Goal: Information Seeking & Learning: Learn about a topic

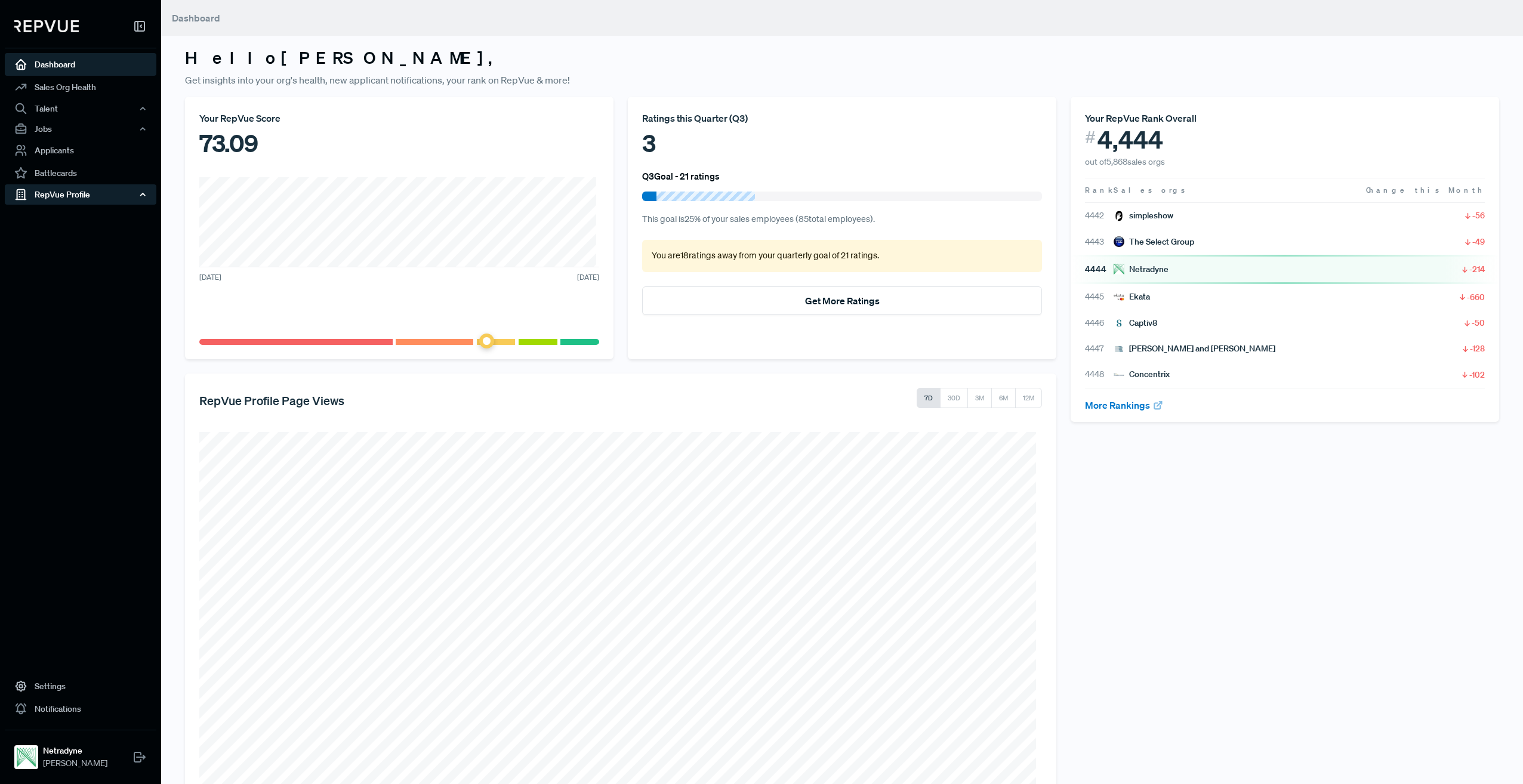
click at [101, 189] on div "RepVue Profile" at bounding box center [81, 194] width 152 height 20
click at [62, 233] on link "Reviews" at bounding box center [97, 237] width 152 height 19
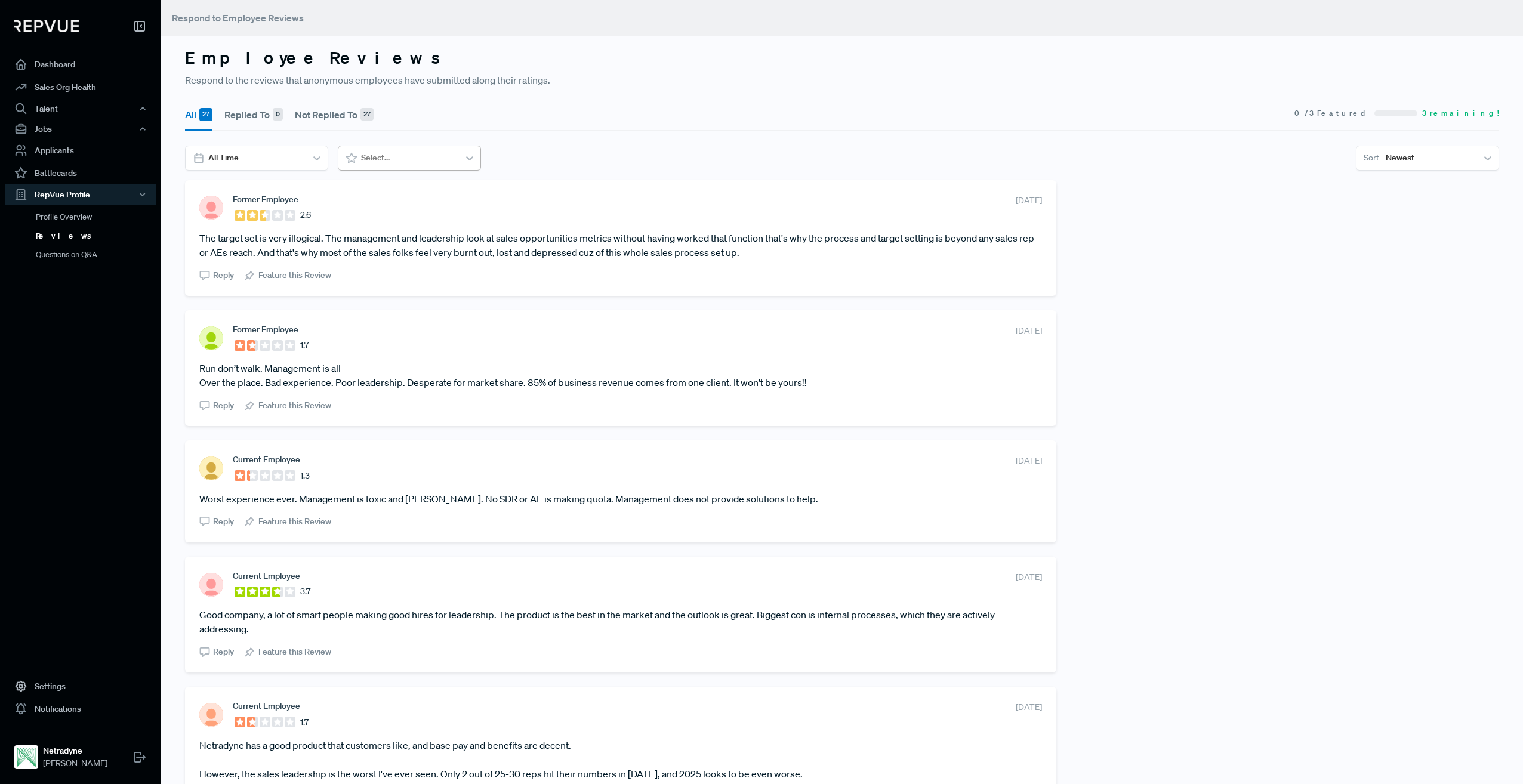
click at [392, 158] on div at bounding box center [409, 157] width 94 height 15
click at [274, 161] on div at bounding box center [256, 157] width 94 height 15
click at [233, 188] on icon at bounding box center [230, 189] width 9 height 9
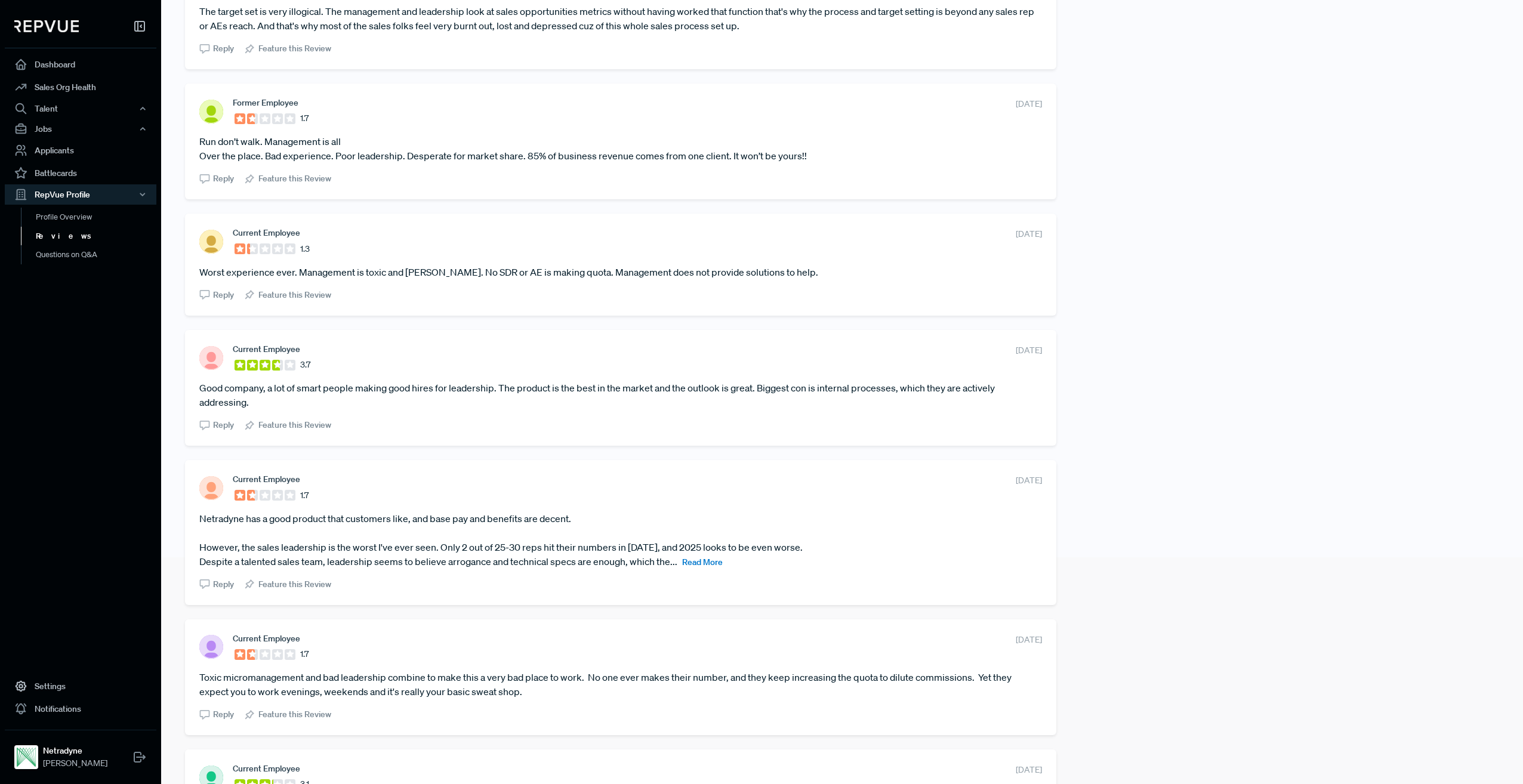
scroll to position [298, 0]
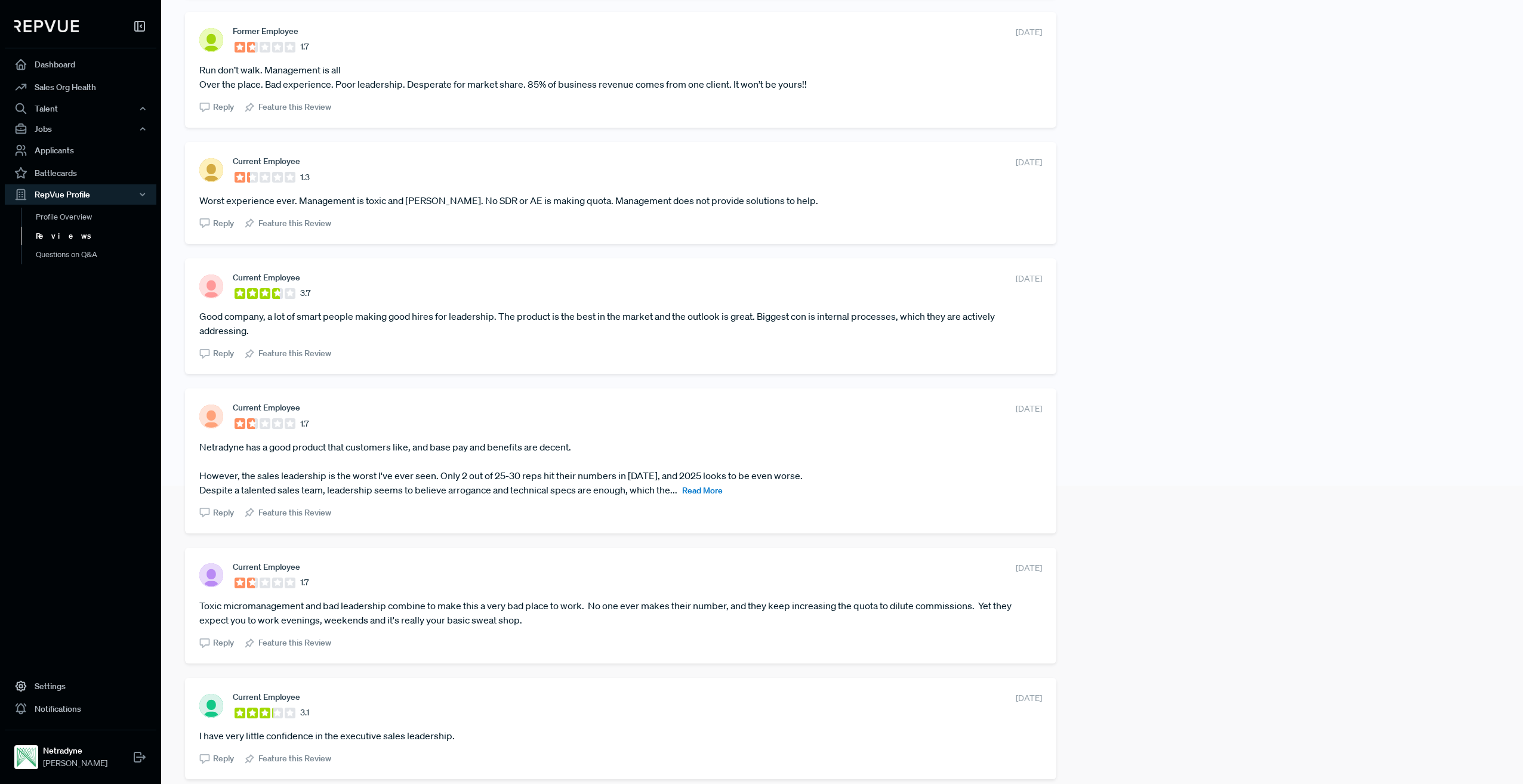
click at [711, 491] on span "Read More" at bounding box center [702, 490] width 41 height 10
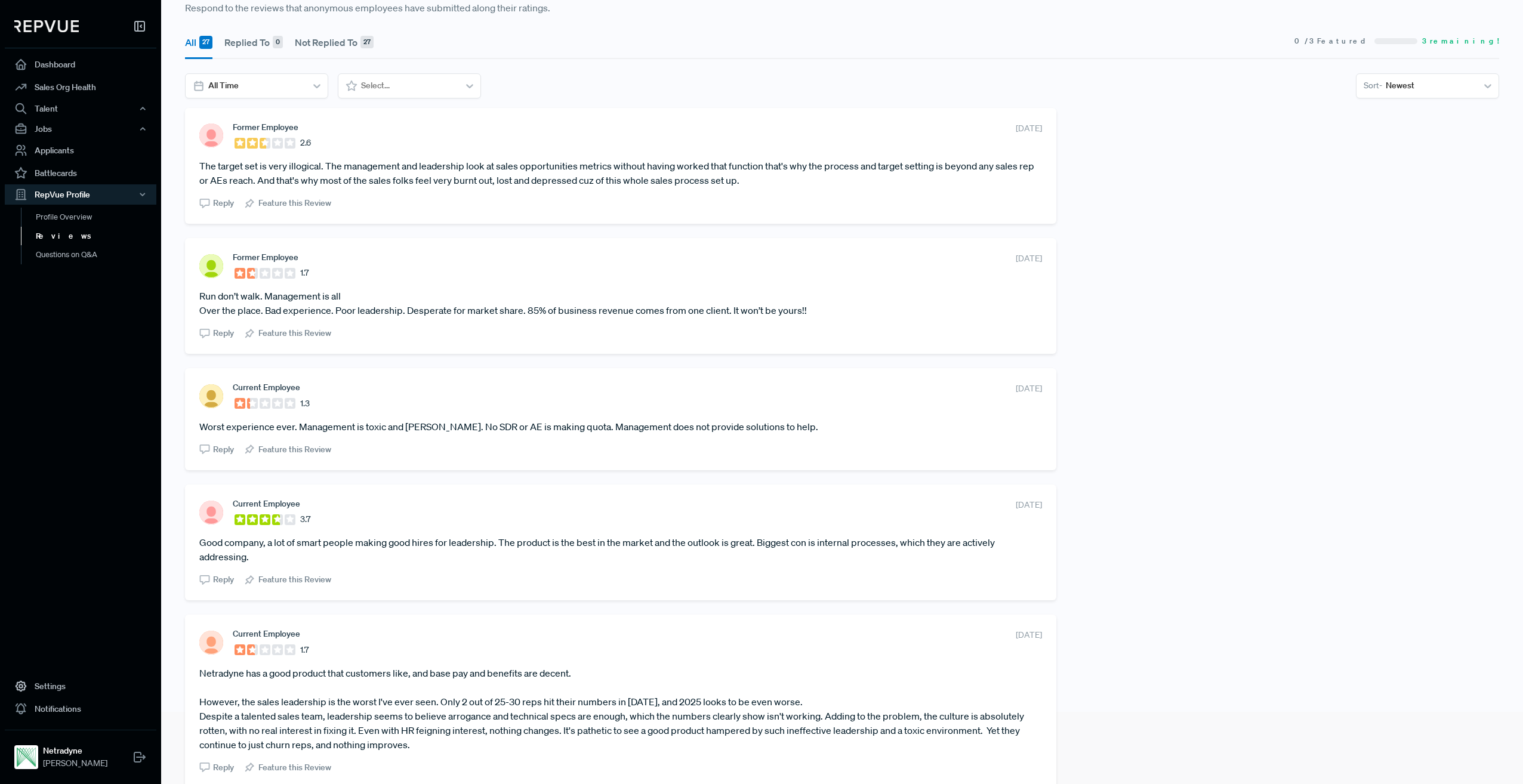
scroll to position [0, 0]
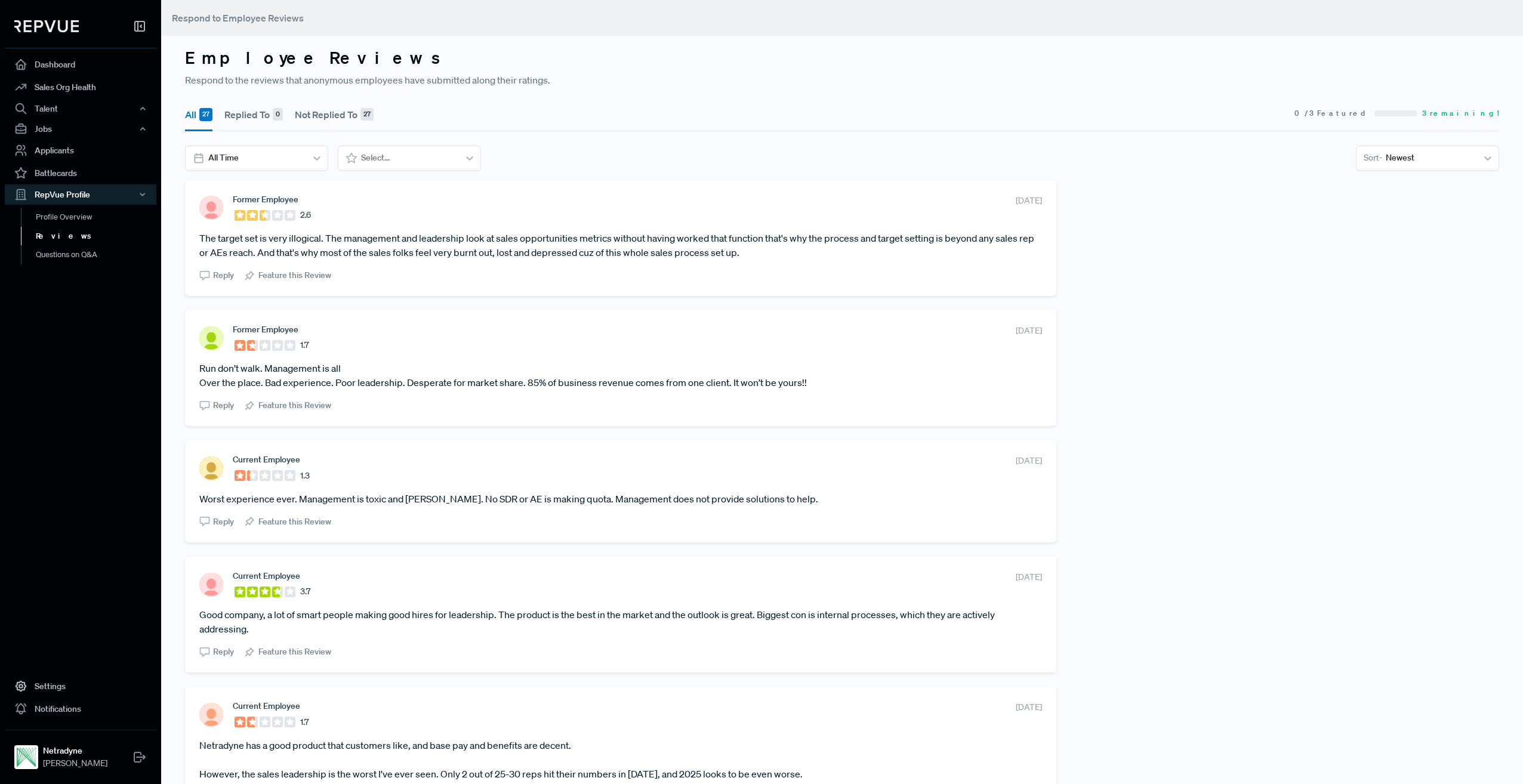
click at [219, 279] on span "Reply" at bounding box center [224, 276] width 21 height 13
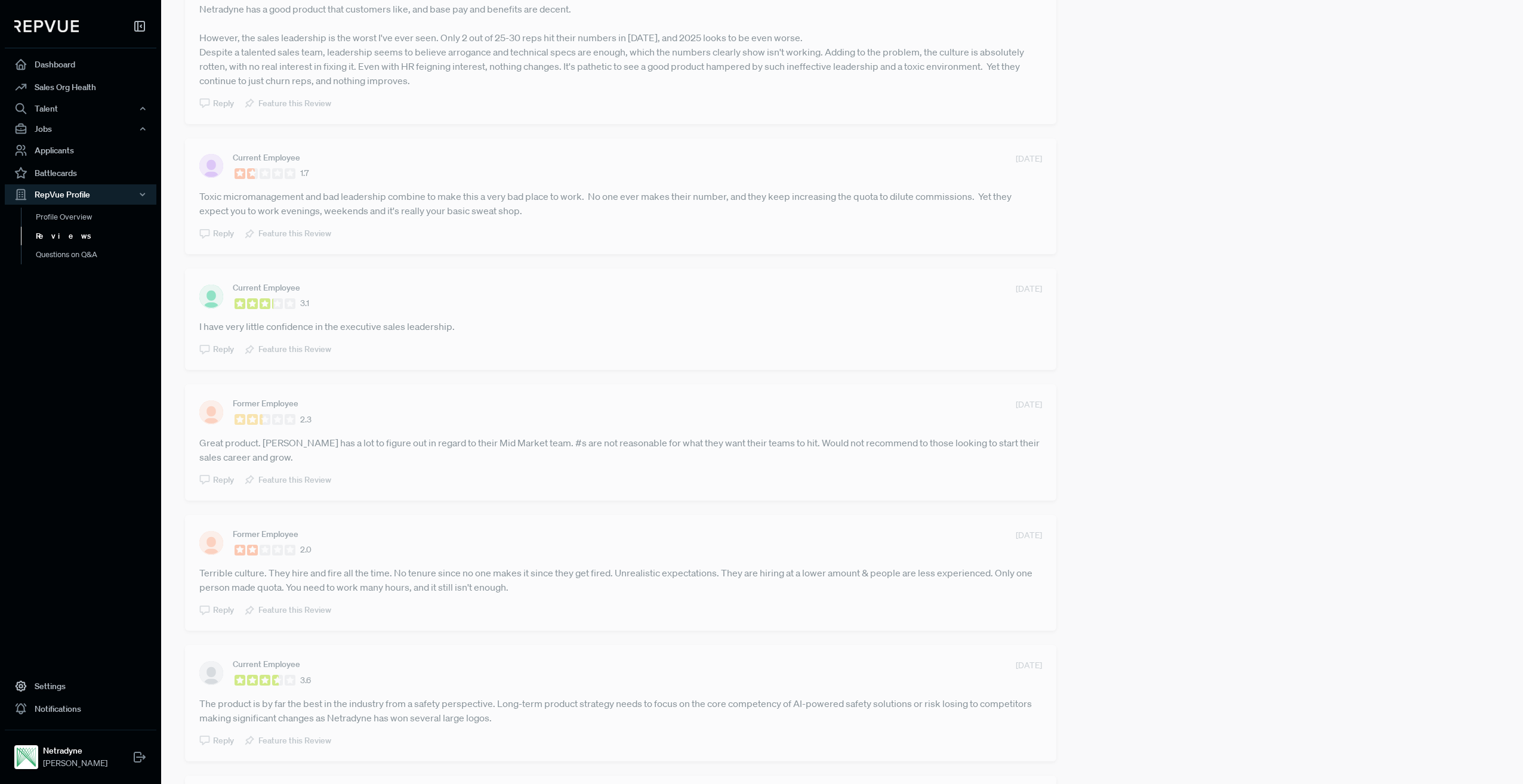
scroll to position [1312, 0]
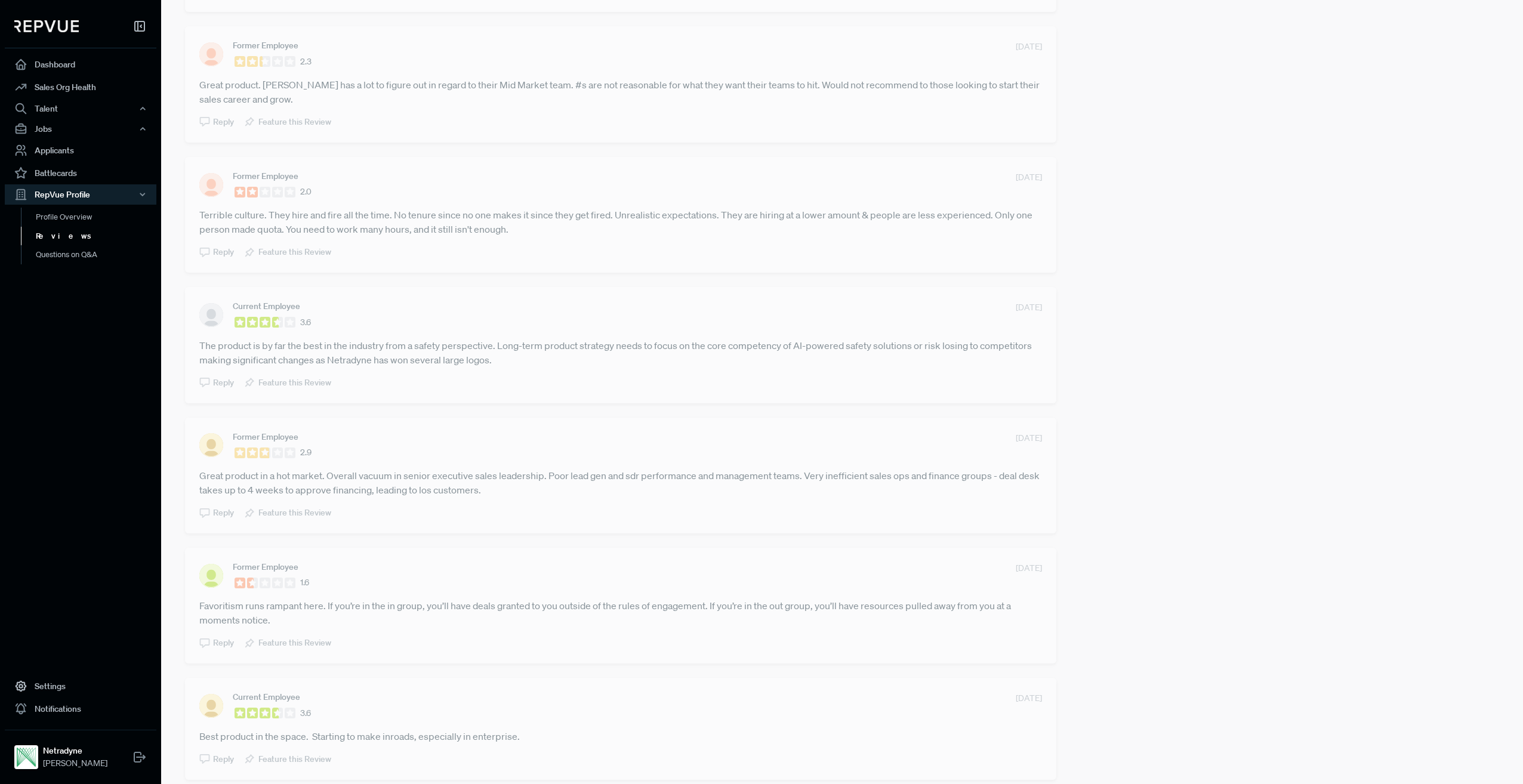
click at [1358, 308] on div "Former Employee 2.6 [DATE] The target set is very illogical. The management and…" at bounding box center [842, 319] width 1329 height 2903
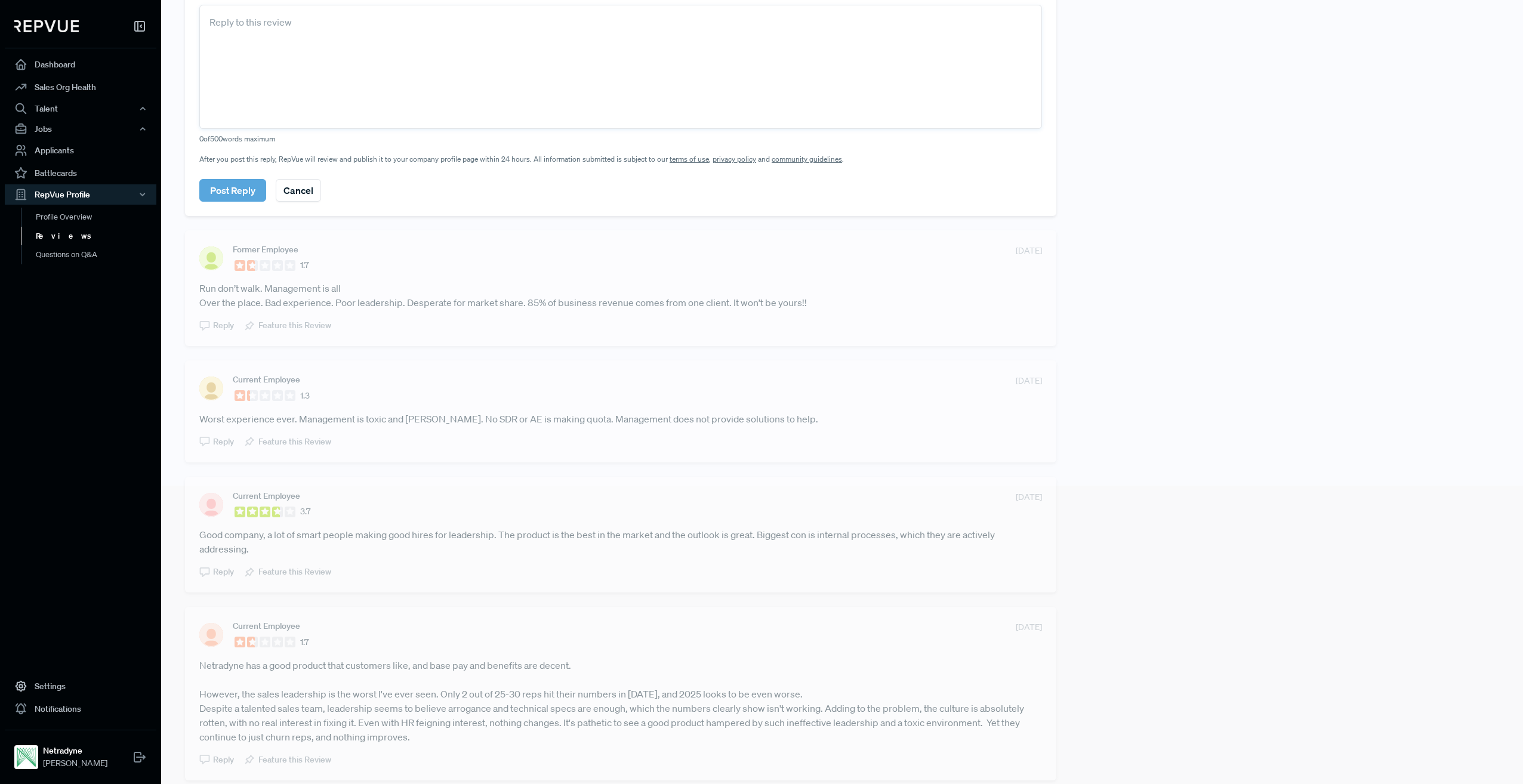
scroll to position [0, 0]
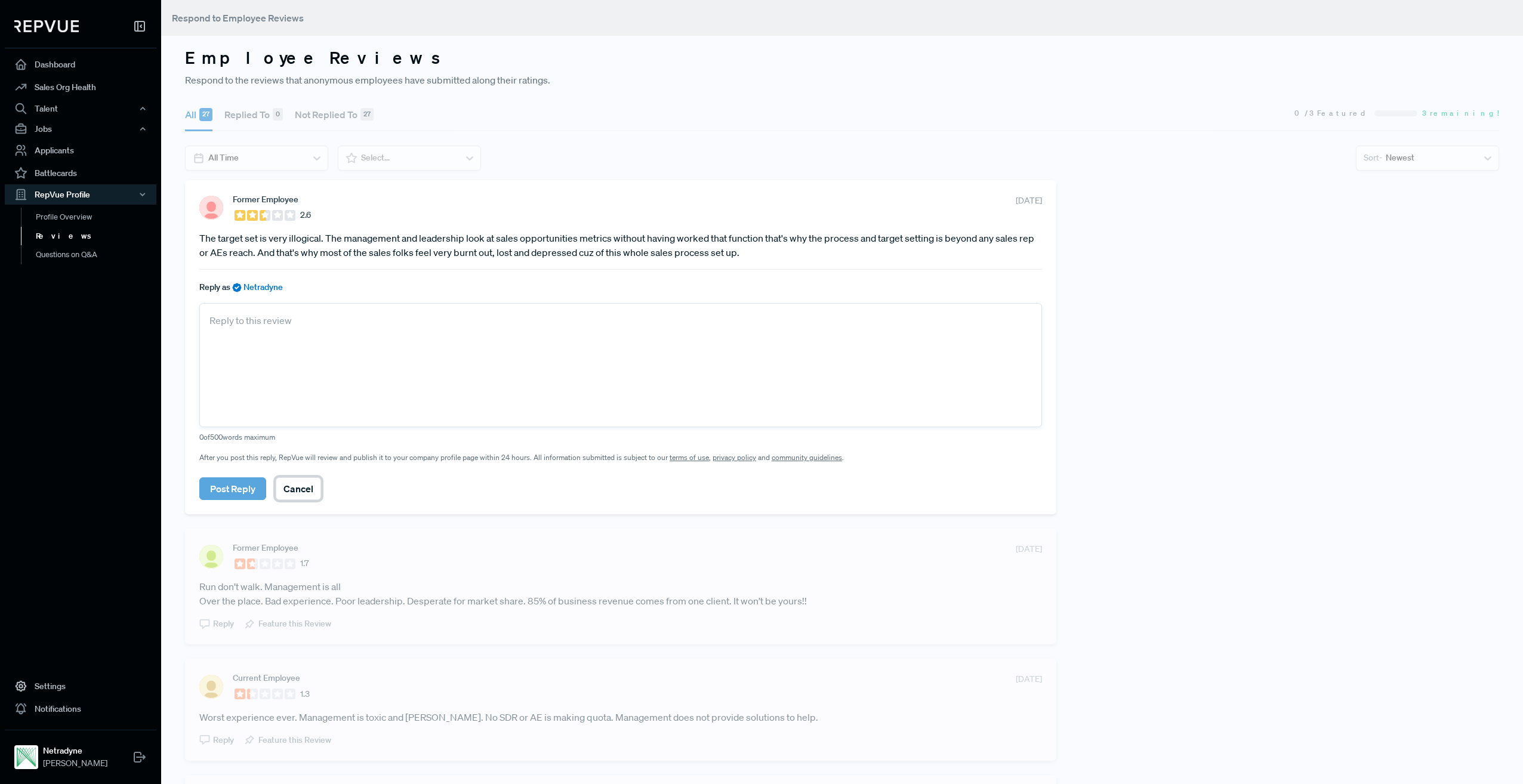
click at [301, 491] on button "Cancel" at bounding box center [298, 488] width 46 height 22
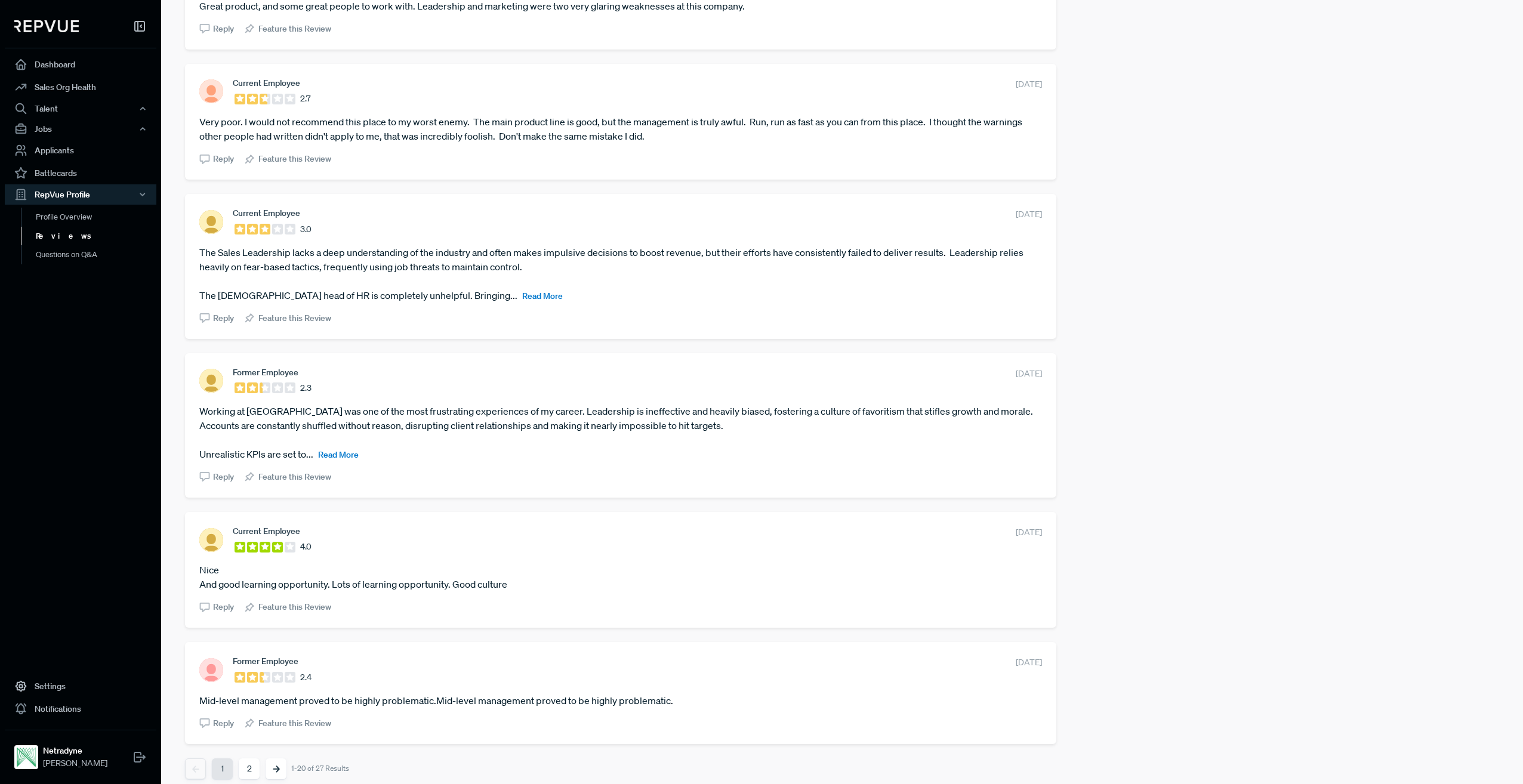
scroll to position [2080, 0]
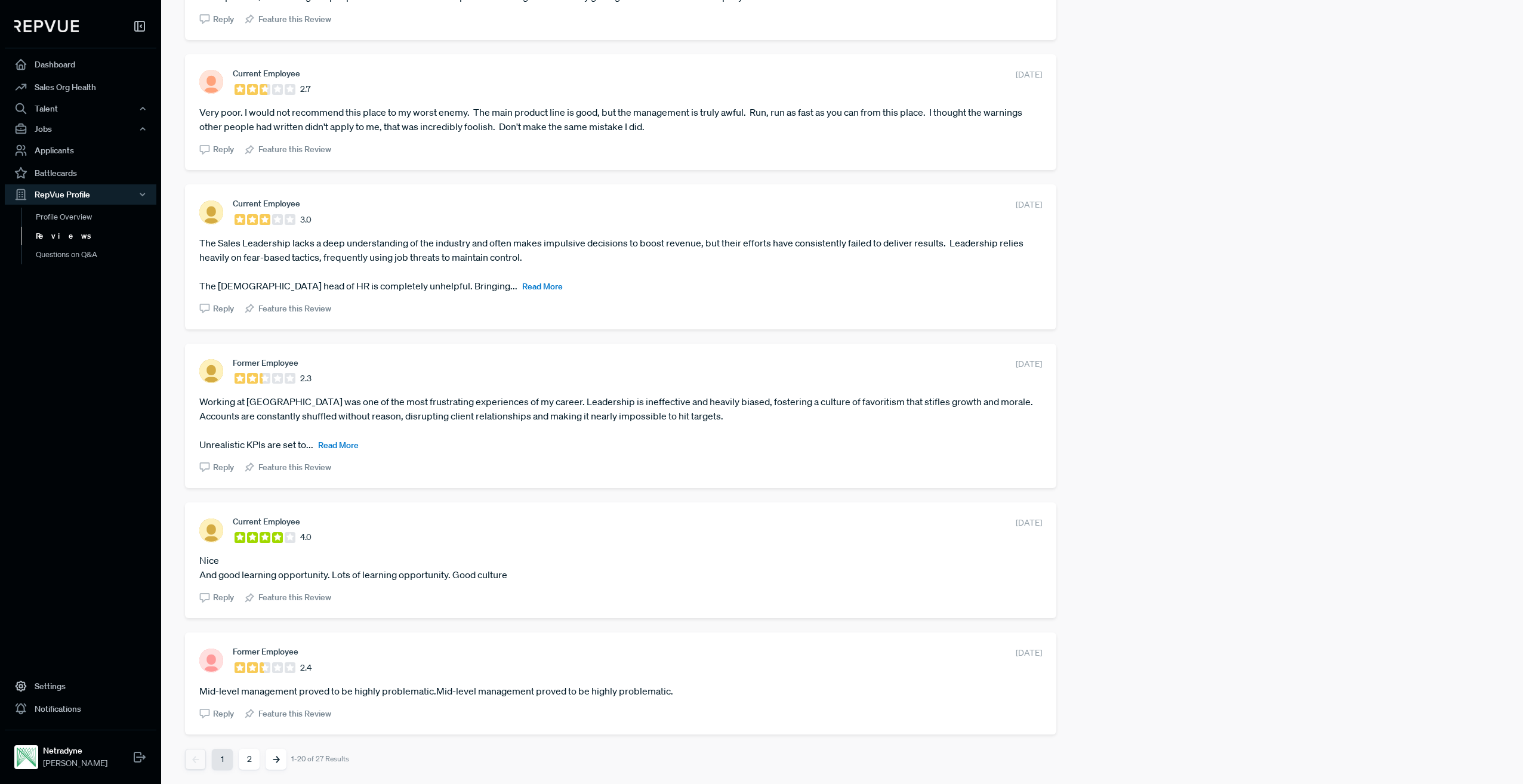
click at [249, 762] on button "2" at bounding box center [249, 759] width 21 height 21
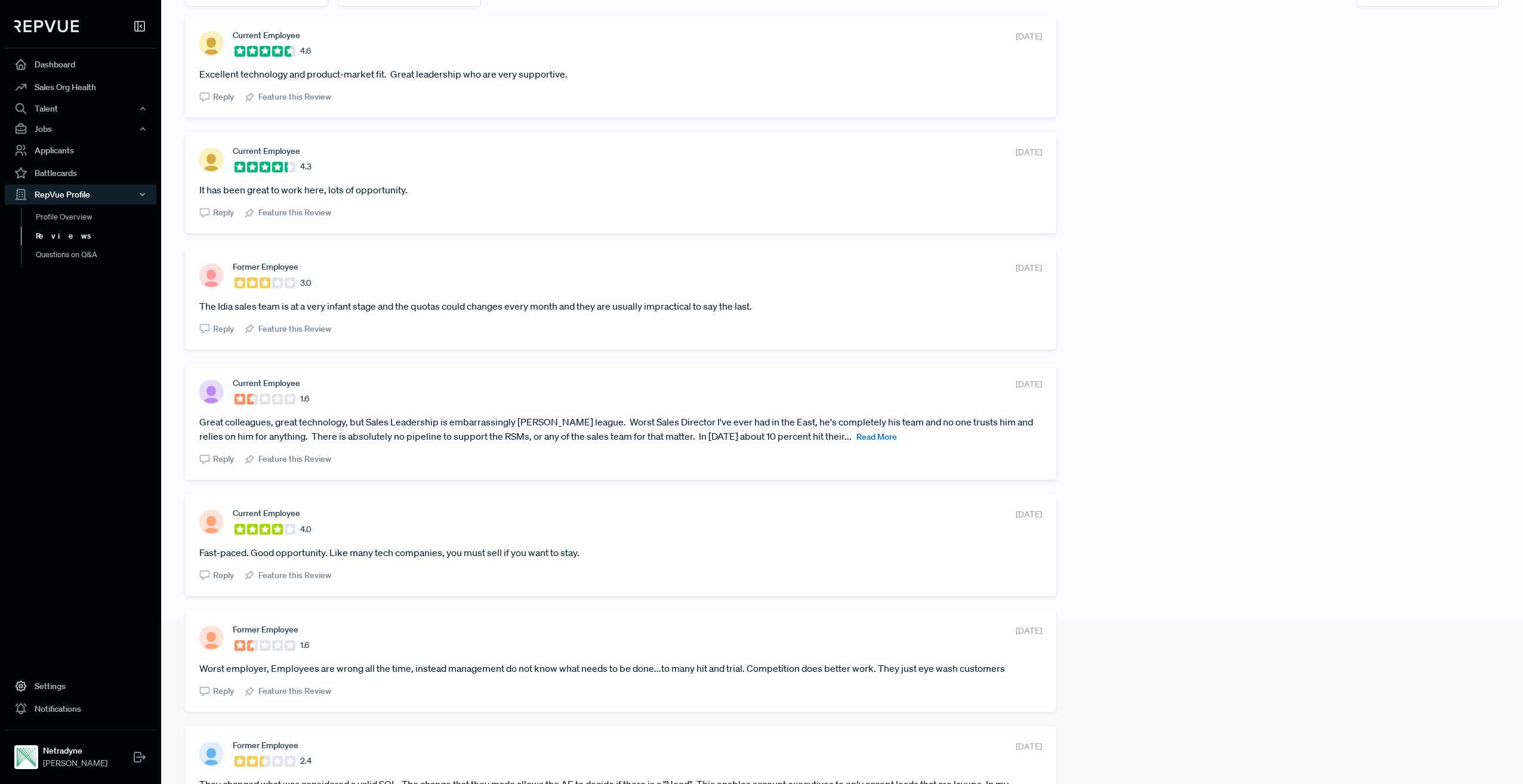
scroll to position [170, 0]
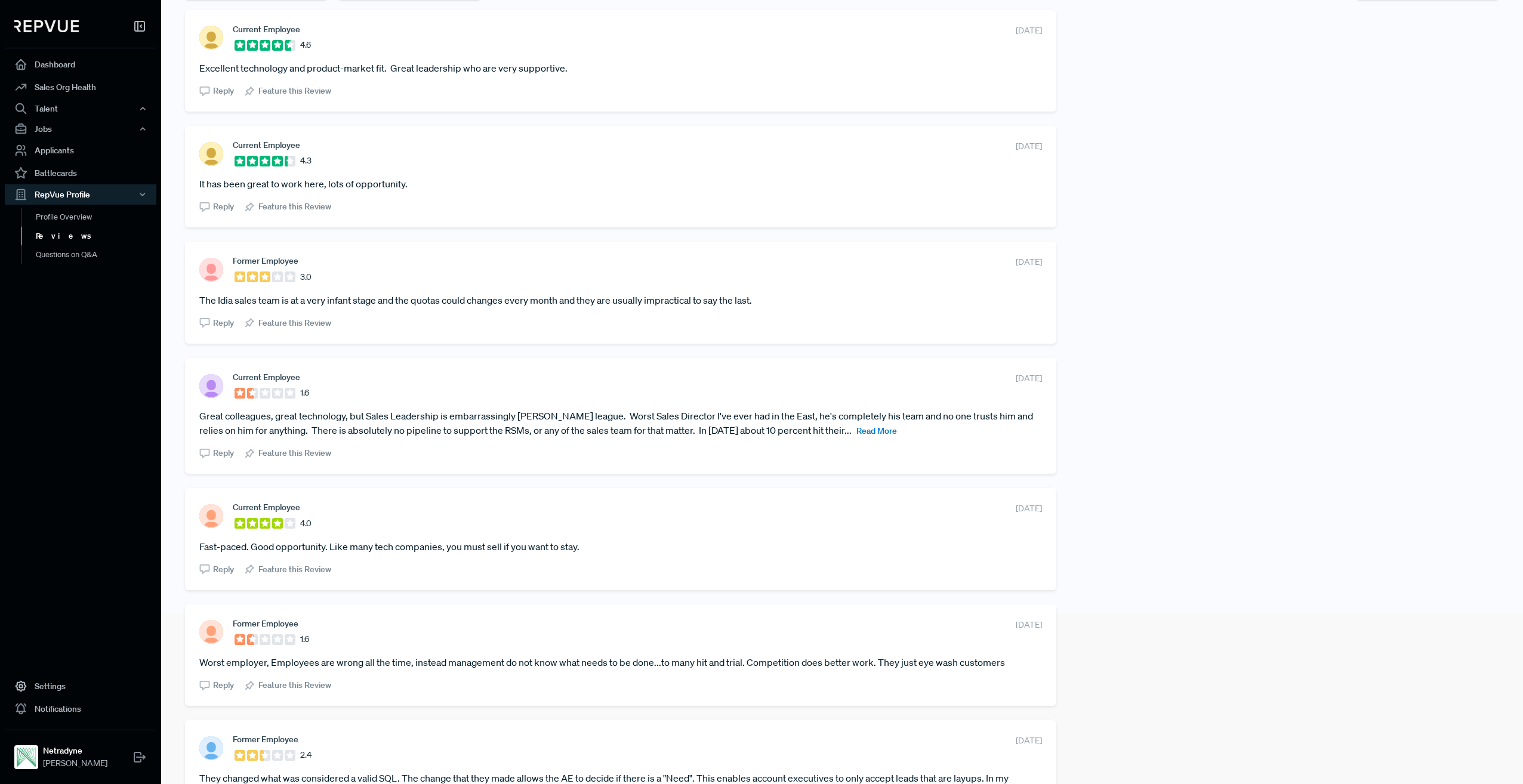
click at [856, 428] on span "Read More" at bounding box center [876, 430] width 41 height 10
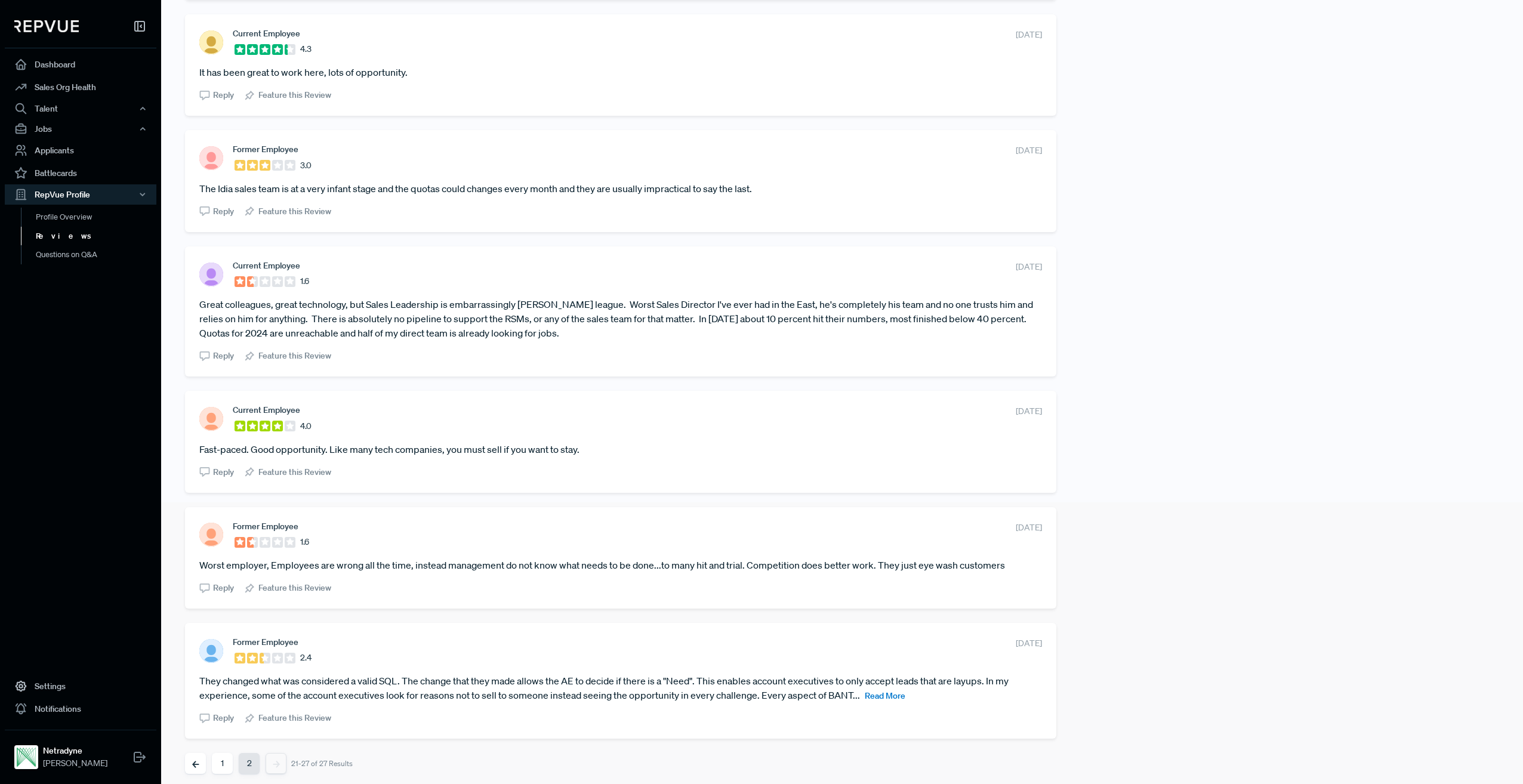
scroll to position [286, 0]
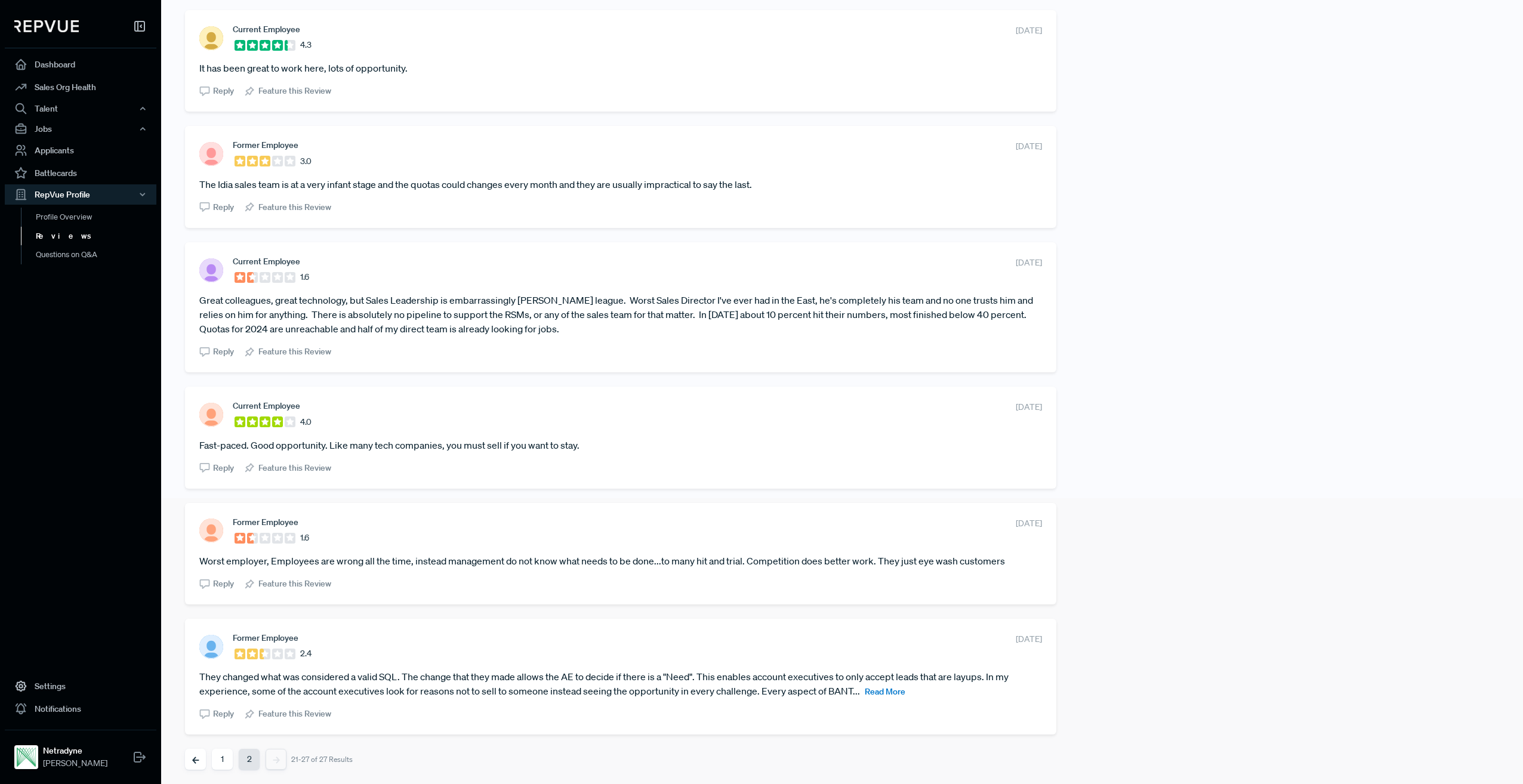
click at [887, 691] on span "Read More" at bounding box center [885, 691] width 41 height 10
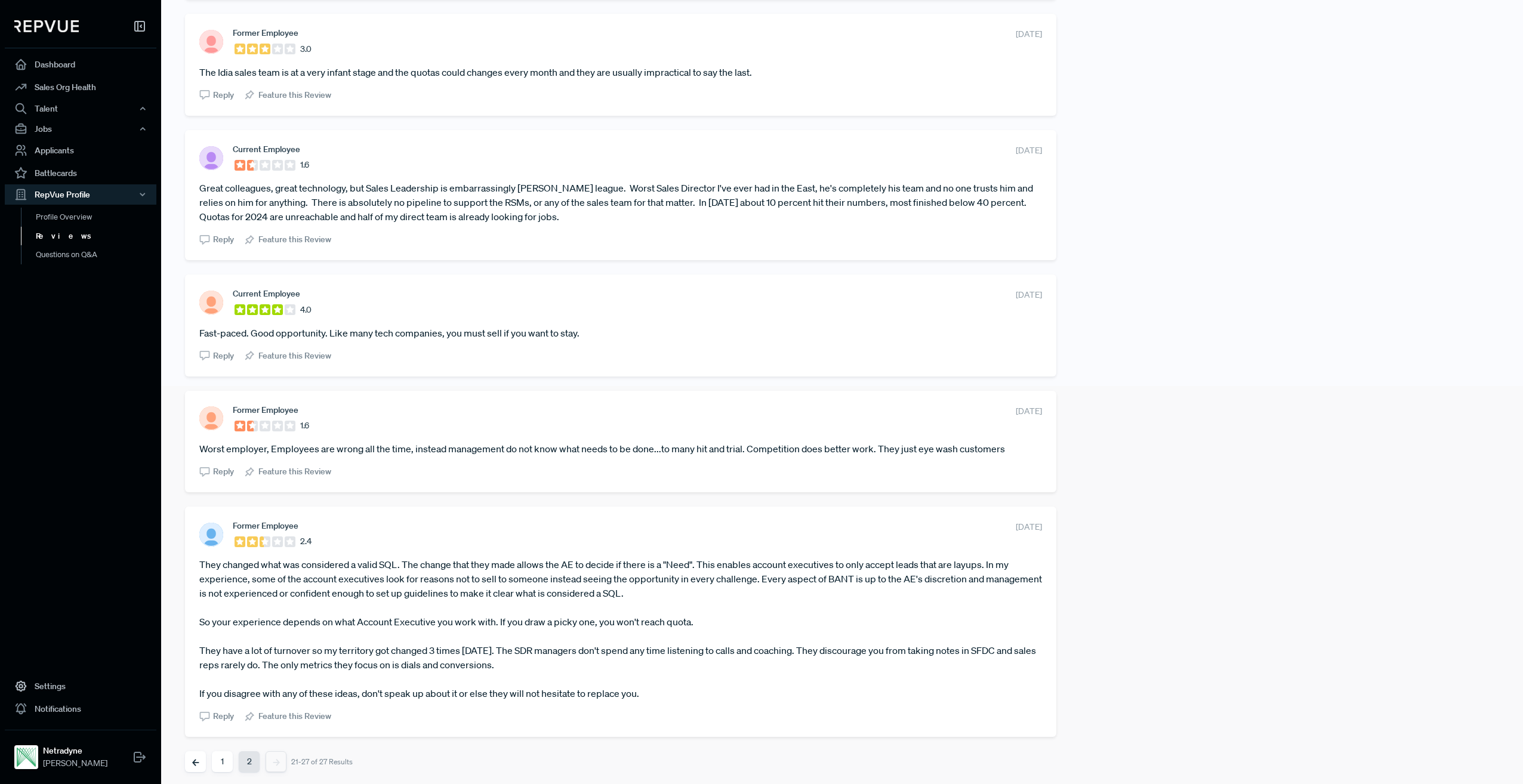
scroll to position [400, 0]
click at [225, 758] on button "1" at bounding box center [222, 759] width 21 height 21
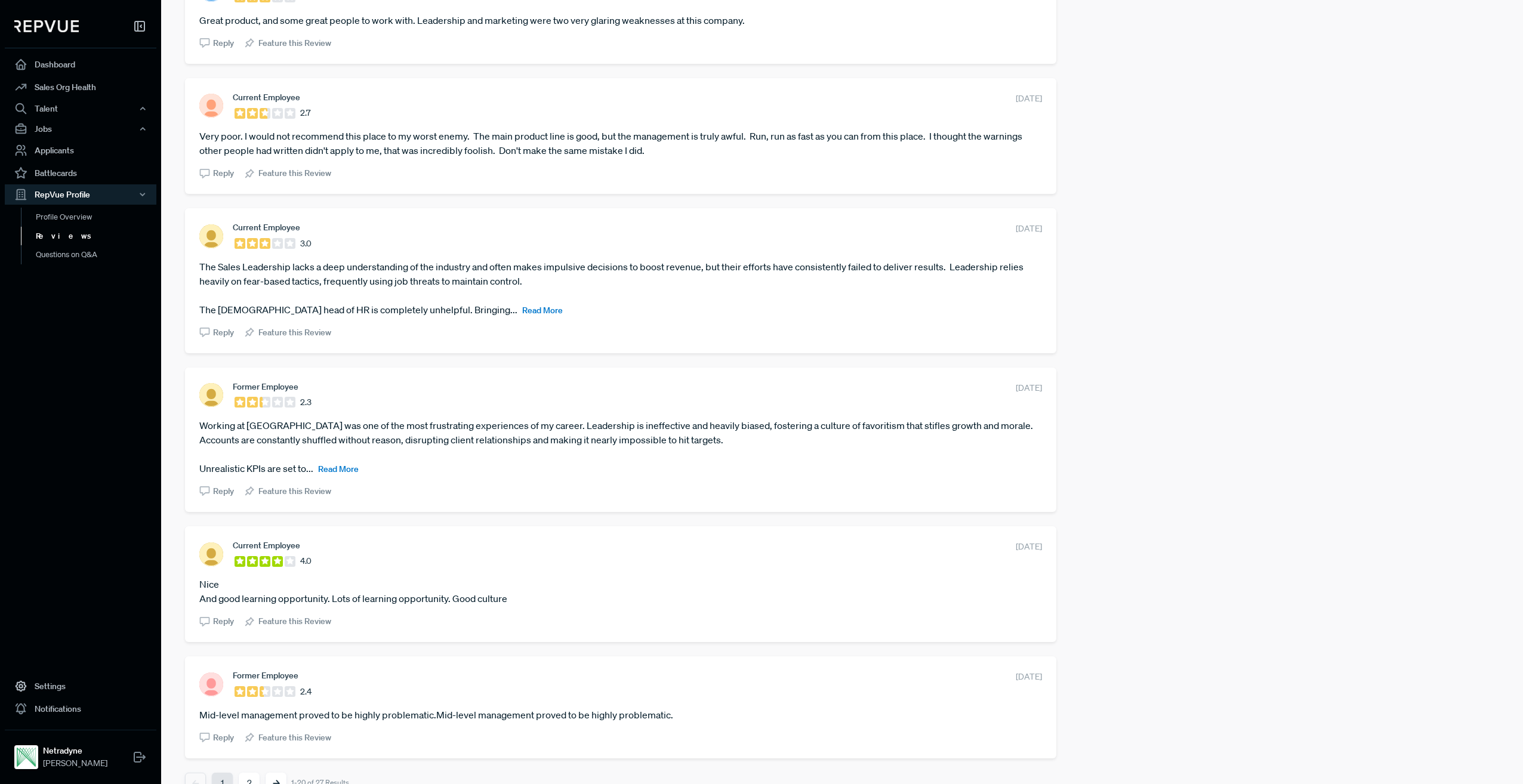
scroll to position [2028, 0]
click at [522, 305] on span "Read More" at bounding box center [542, 309] width 41 height 10
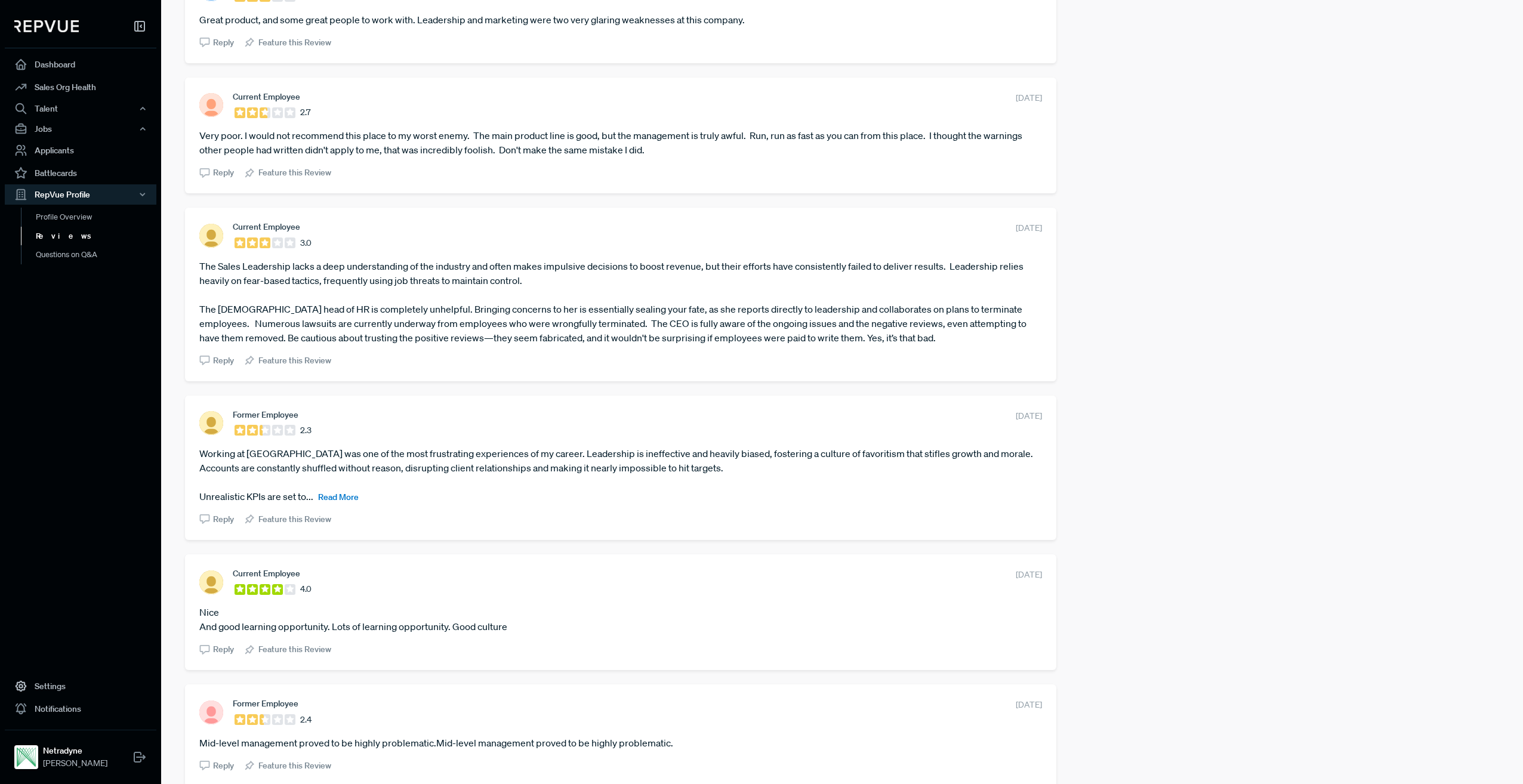
click at [334, 503] on span "Read More" at bounding box center [338, 496] width 41 height 10
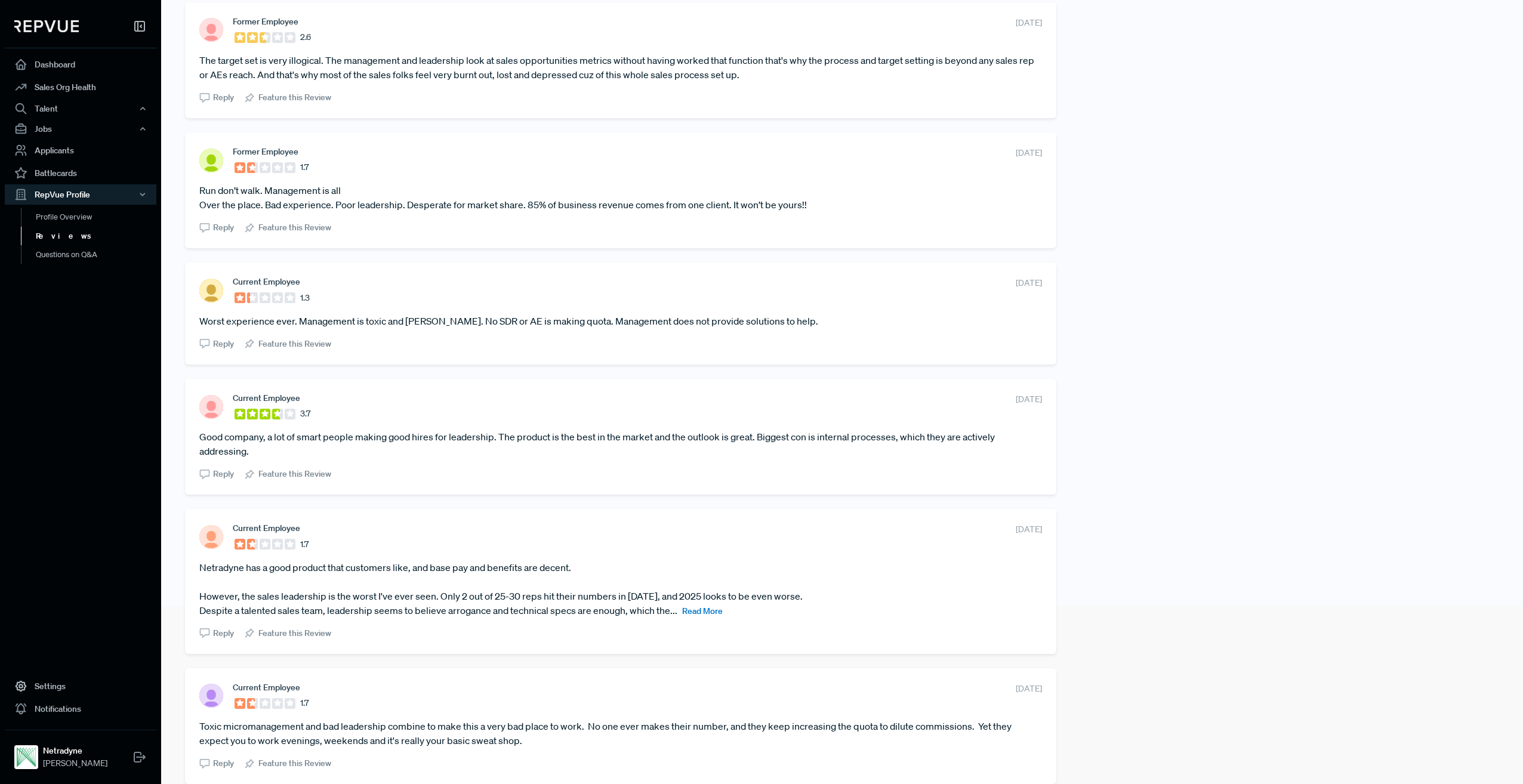
scroll to position [0, 0]
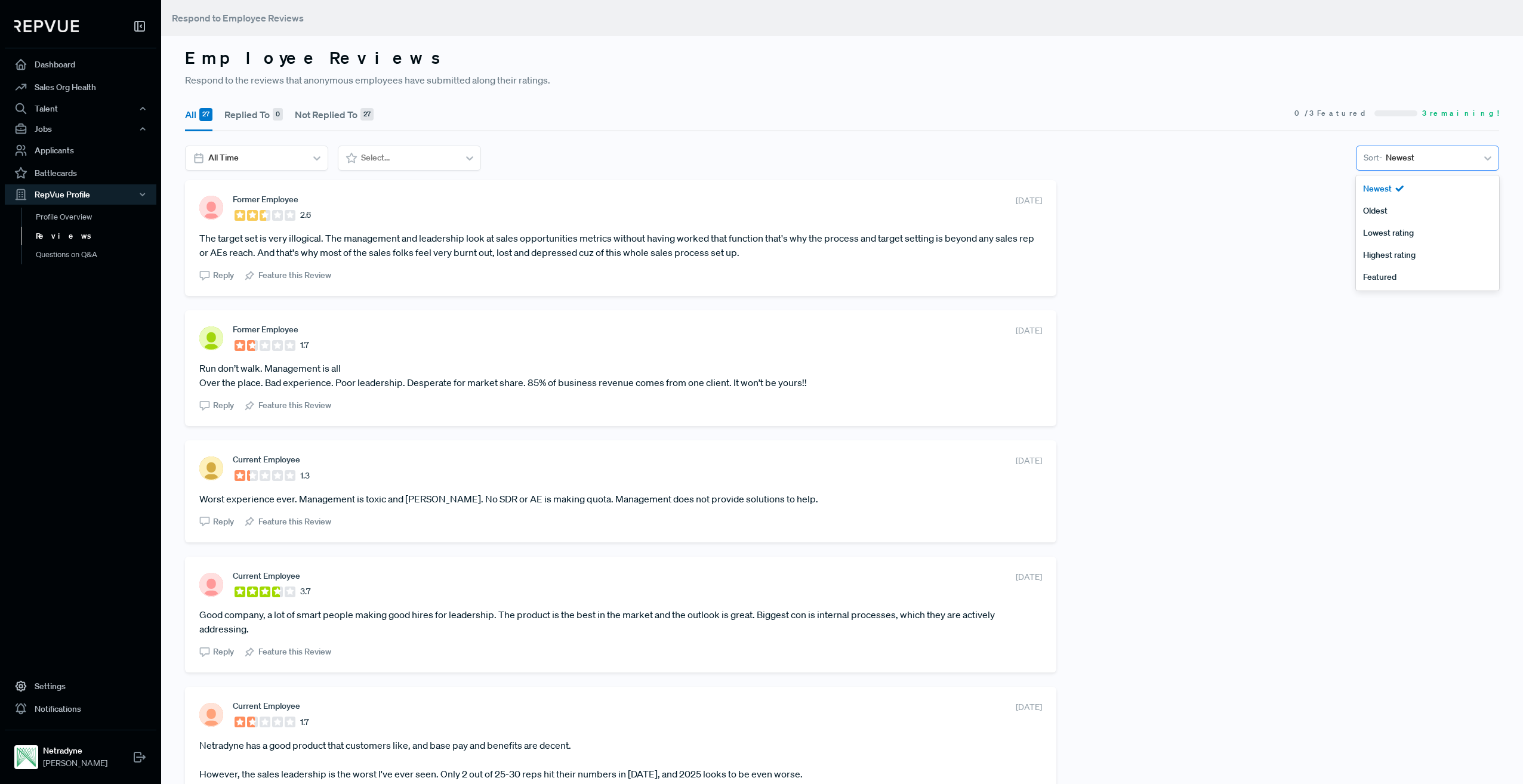
click at [1401, 156] on div at bounding box center [1429, 157] width 88 height 15
click at [1382, 188] on div "Newest" at bounding box center [1427, 189] width 143 height 22
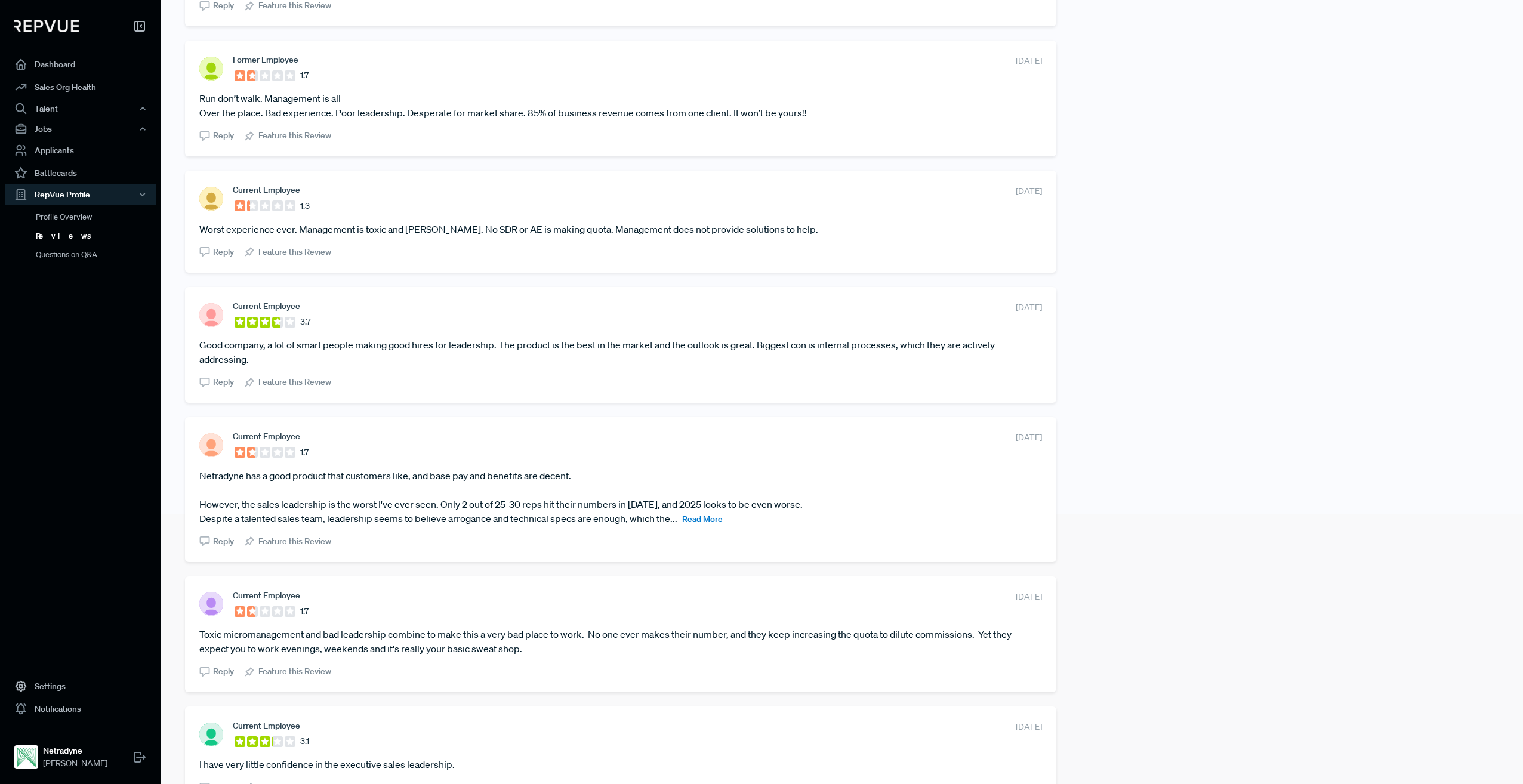
scroll to position [298, 0]
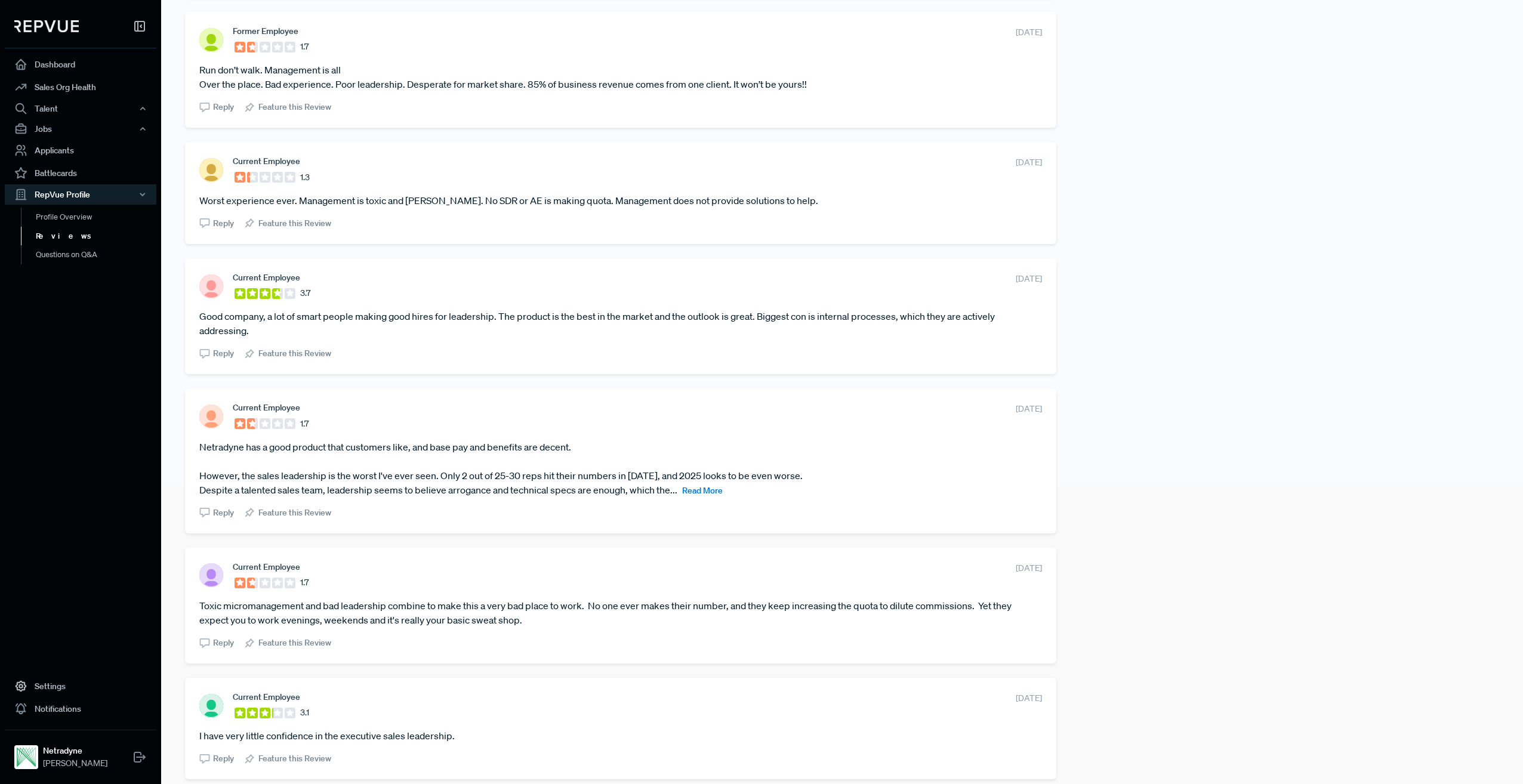
click at [705, 493] on span "Read More" at bounding box center [702, 490] width 41 height 10
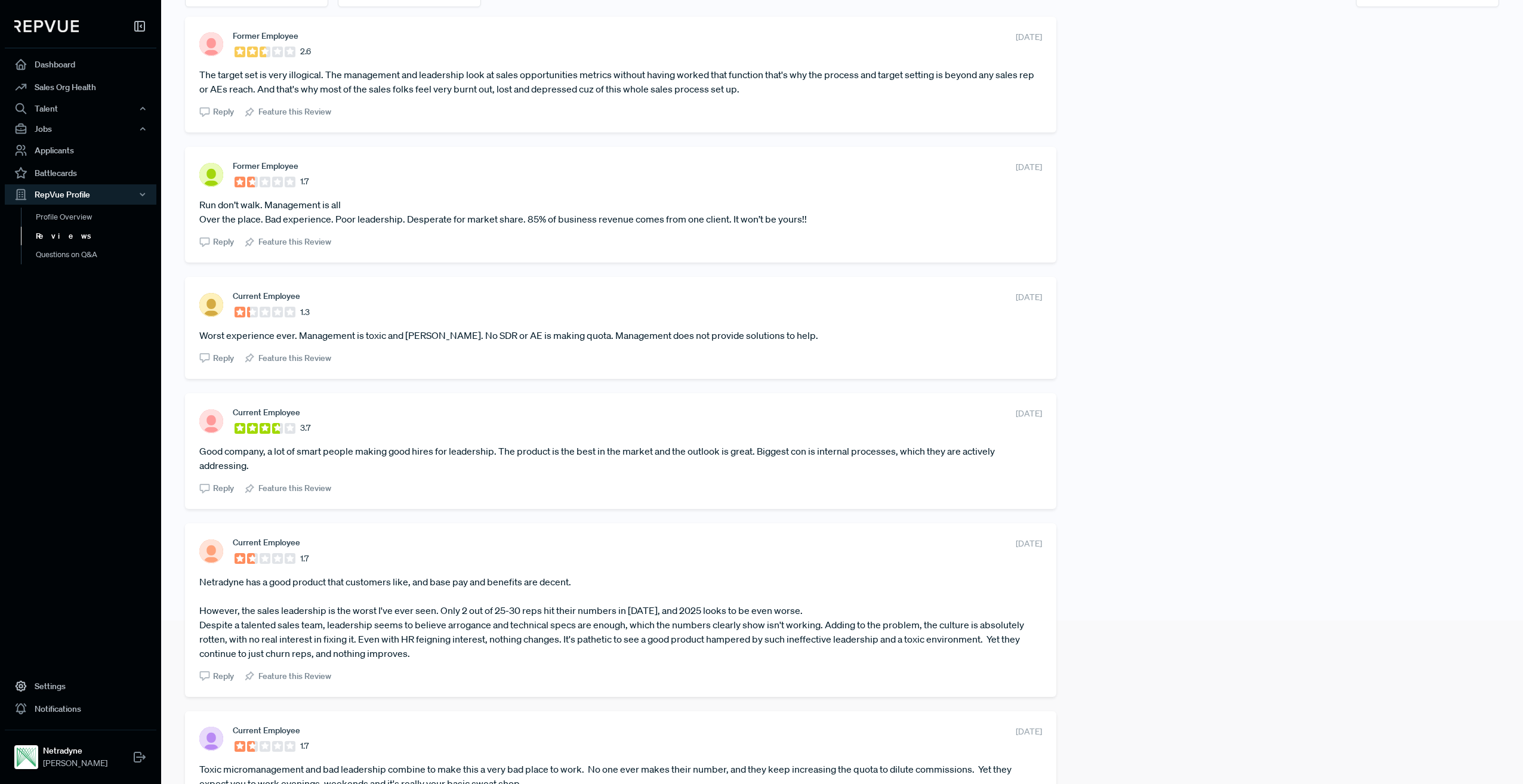
scroll to position [0, 0]
